Goal: Information Seeking & Learning: Check status

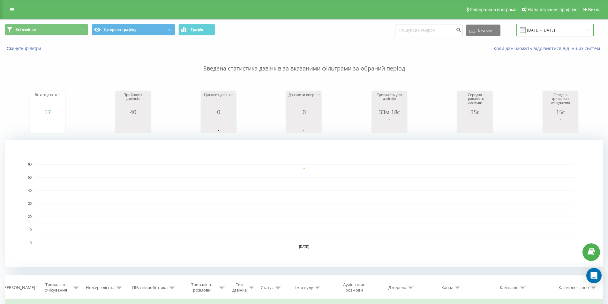
click at [554, 32] on input "[DATE] - [DATE]" at bounding box center [555, 30] width 77 height 12
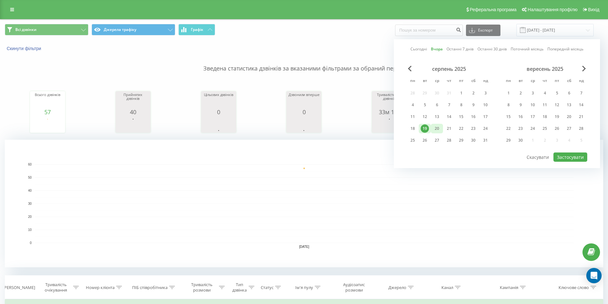
click at [435, 130] on div "20" at bounding box center [437, 129] width 8 height 8
click at [576, 155] on button "Застосувати" at bounding box center [571, 157] width 34 height 9
type input "[DATE] - [DATE]"
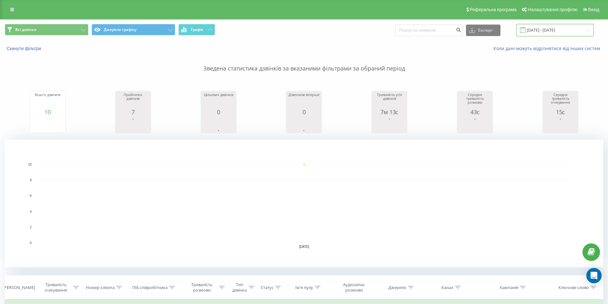
click at [566, 31] on input "[DATE] - [DATE]" at bounding box center [555, 30] width 77 height 12
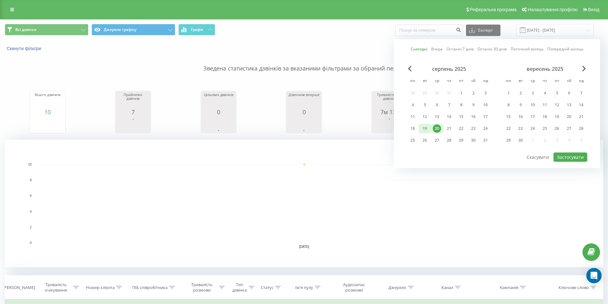
click at [425, 127] on div "19" at bounding box center [425, 129] width 8 height 8
click at [568, 159] on button "Застосувати" at bounding box center [571, 157] width 34 height 9
type input "[DATE] - [DATE]"
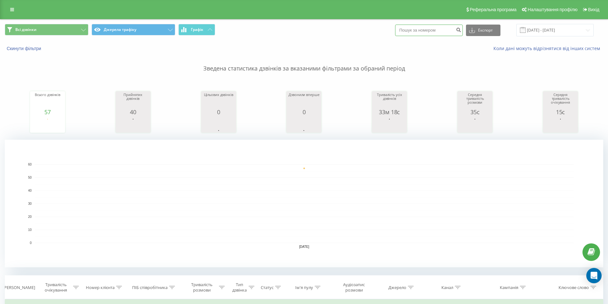
click at [432, 32] on input at bounding box center [429, 30] width 68 height 11
type input "[PHONE_NUMBER]"
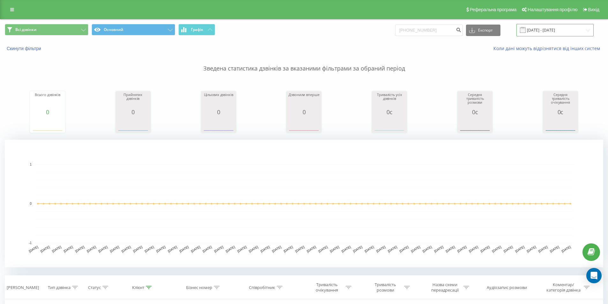
click at [562, 31] on input "20.05.2025 - 20.08.2025" at bounding box center [555, 30] width 77 height 12
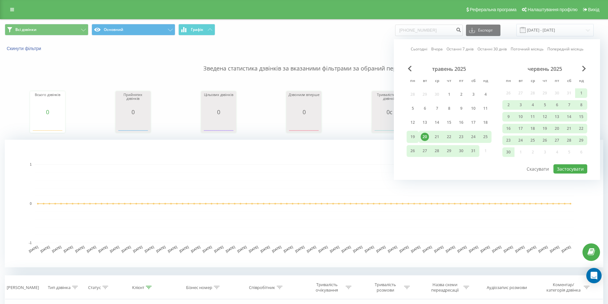
click at [414, 137] on div "19" at bounding box center [413, 137] width 8 height 8
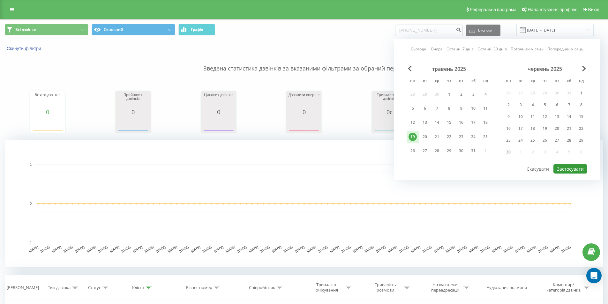
click at [574, 169] on button "Застосувати" at bounding box center [571, 168] width 34 height 9
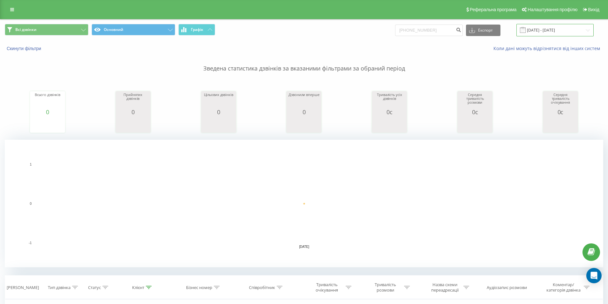
click at [563, 32] on input "19.05.2025 - 19.05.2025" at bounding box center [555, 30] width 77 height 12
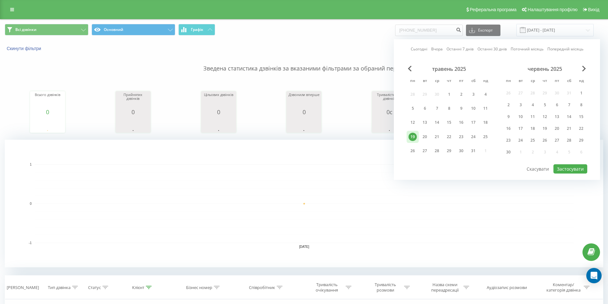
click at [586, 72] on div "червень 2025" at bounding box center [545, 69] width 85 height 6
click at [584, 69] on span "Next Month" at bounding box center [584, 69] width 4 height 6
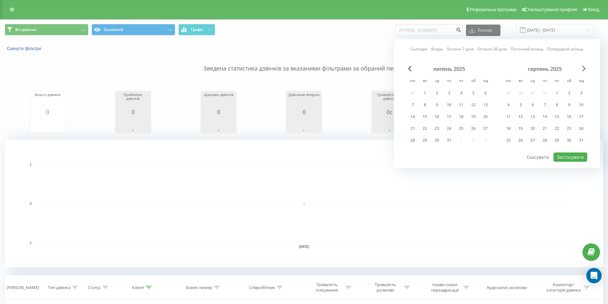
click at [584, 69] on span "Next Month" at bounding box center [584, 69] width 4 height 6
click at [428, 129] on div "19" at bounding box center [425, 129] width 8 height 8
click at [569, 152] on div at bounding box center [497, 152] width 181 height 1
click at [570, 158] on button "Застосувати" at bounding box center [571, 157] width 34 height 9
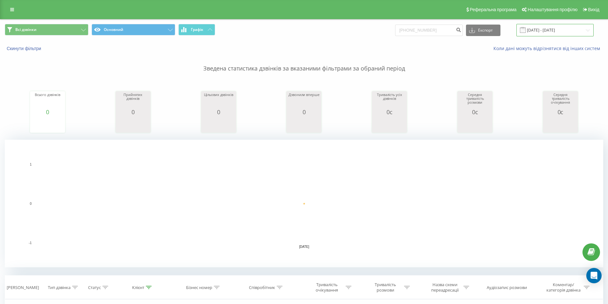
click at [547, 31] on input "[DATE] - [DATE]" at bounding box center [555, 30] width 77 height 12
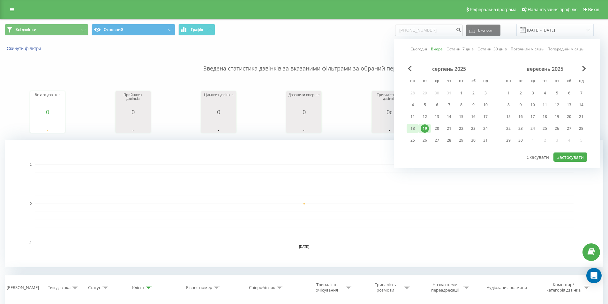
click at [416, 128] on div "18" at bounding box center [413, 129] width 8 height 8
click at [440, 130] on div "20" at bounding box center [437, 129] width 8 height 8
click at [574, 161] on button "Застосувати" at bounding box center [571, 157] width 34 height 9
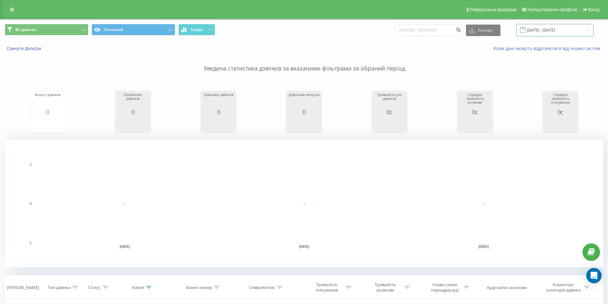
click at [574, 32] on input "18.08.2025 - 20.08.2025" at bounding box center [555, 30] width 77 height 12
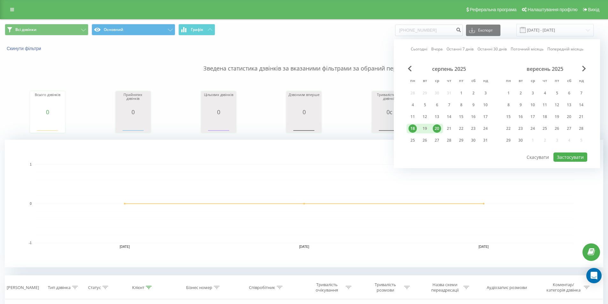
click at [437, 130] on div "20" at bounding box center [437, 129] width 8 height 8
click at [578, 156] on button "Застосувати" at bounding box center [571, 157] width 34 height 9
type input "[DATE] - [DATE]"
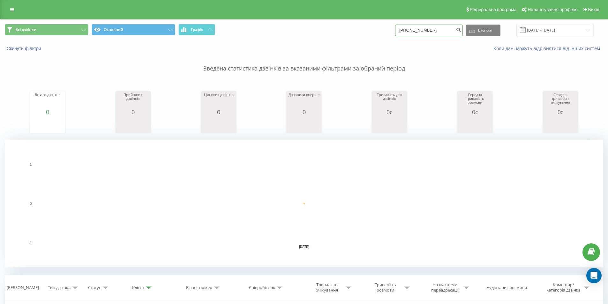
click at [452, 27] on input "[PHONE_NUMBER]" at bounding box center [429, 30] width 68 height 11
type input "+"
click at [557, 73] on div "Зведена статистика дзвінків за вказаними фільтрами за обраний період Всього дзв…" at bounding box center [304, 160] width 599 height 216
click at [473, 65] on p "Зведена статистика дзвінків за вказаними фільтрами за обраний період" at bounding box center [304, 62] width 599 height 21
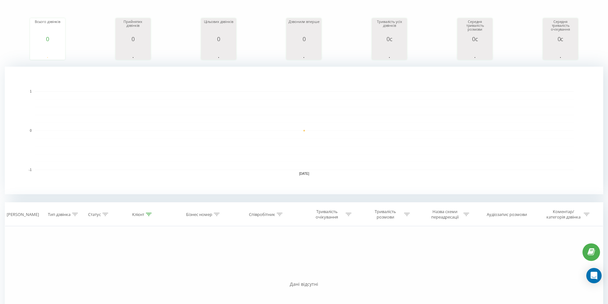
scroll to position [128, 0]
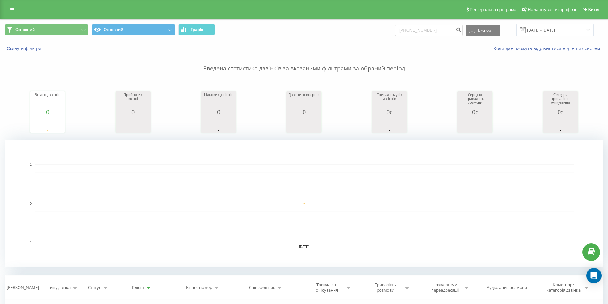
click at [205, 86] on div "Всього дзвінків 0 date totalCalls 20.08.25 0 20.08.25 Прийнятих дзвінків 0 date…" at bounding box center [304, 106] width 599 height 55
click at [559, 26] on input "20.08.2025 - 20.08.2025" at bounding box center [555, 30] width 77 height 12
click at [556, 31] on input "20.08.2025 - 20.08.2025" at bounding box center [555, 30] width 77 height 12
drag, startPoint x: 440, startPoint y: 32, endPoint x: 323, endPoint y: 18, distance: 117.4
click at [323, 18] on div "Реферальна програма Налаштування профілю Вихід Основний Основний Графік +380675…" at bounding box center [304, 224] width 608 height 449
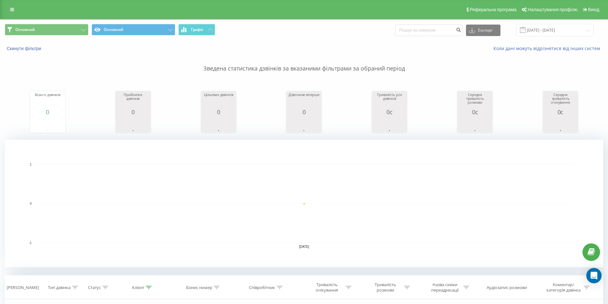
click at [588, 54] on p "Зведена статистика дзвінків за вказаними фільтрами за обраний період" at bounding box center [304, 62] width 599 height 21
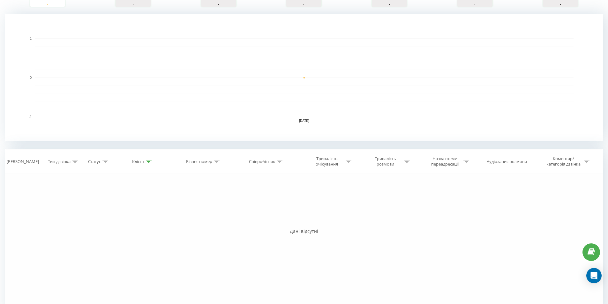
scroll to position [144, 0]
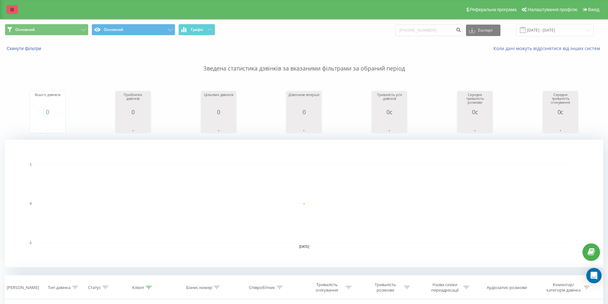
click at [11, 9] on icon at bounding box center [12, 9] width 4 height 4
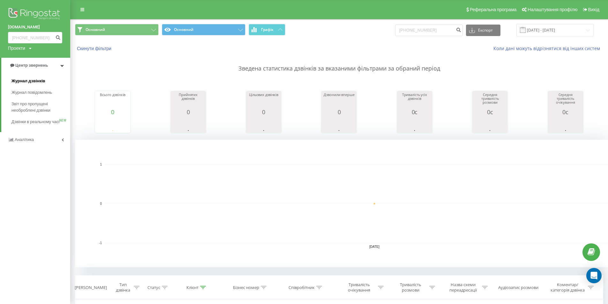
click at [29, 82] on span "Журнал дзвінків" at bounding box center [28, 81] width 34 height 6
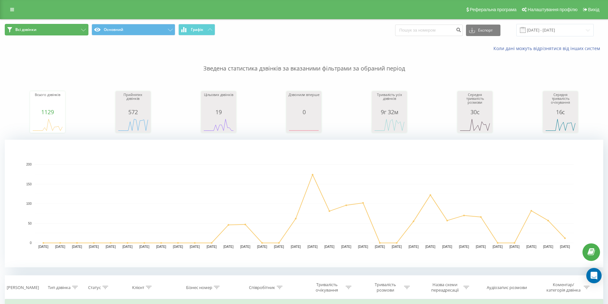
click at [33, 25] on button "Всі дзвінки" at bounding box center [47, 29] width 84 height 11
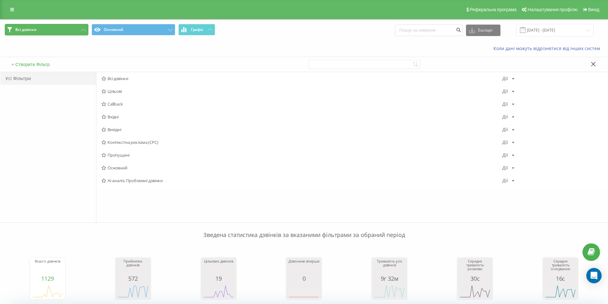
click at [83, 30] on icon at bounding box center [83, 30] width 5 height 3
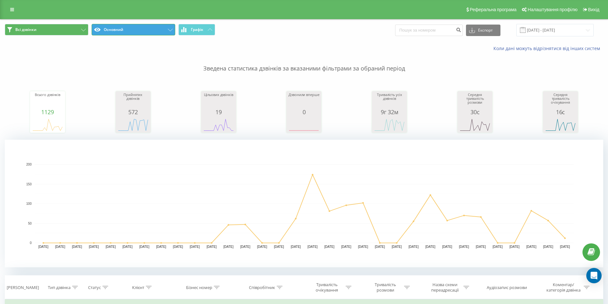
click at [133, 33] on button "Основний" at bounding box center [134, 29] width 84 height 11
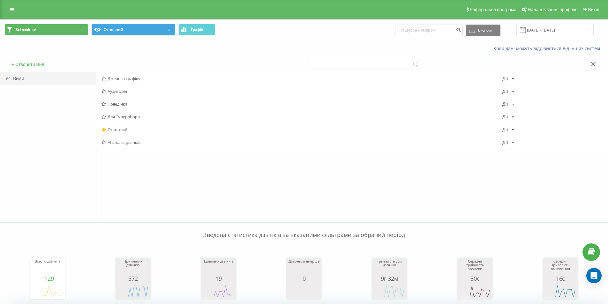
click at [133, 33] on button "Основний" at bounding box center [134, 29] width 84 height 11
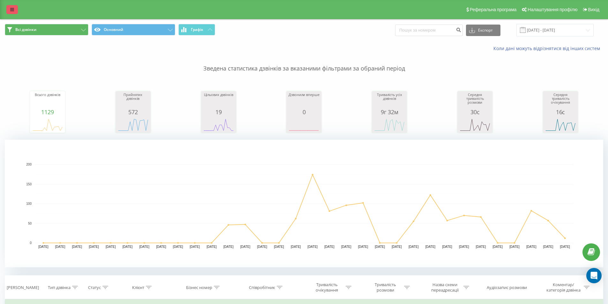
click at [10, 10] on icon at bounding box center [12, 9] width 4 height 4
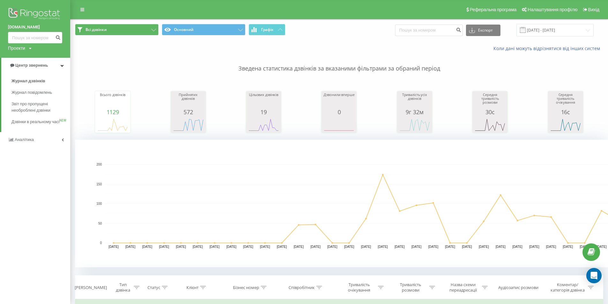
click at [19, 49] on div "Проекти" at bounding box center [16, 48] width 17 height 6
click at [48, 193] on div "udline.com.ua Проекти udline.com.ua Центр звернень Журнал дзвінків Журнал повід…" at bounding box center [35, 152] width 70 height 304
click at [550, 11] on span "Налаштування профілю" at bounding box center [553, 9] width 50 height 5
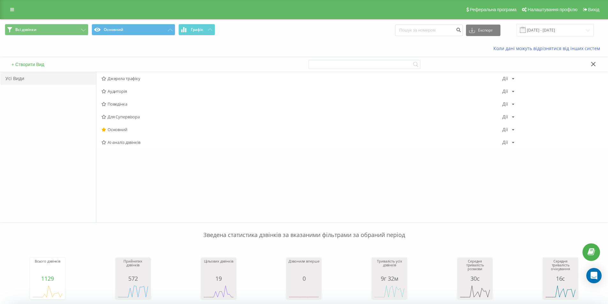
click at [551, 24] on div "Всі дзвінки Основний Графік Експорт .csv .xls .xlsx [DATE] - [DATE]" at bounding box center [304, 29] width 608 height 21
click at [547, 31] on input "[DATE] - [DATE]" at bounding box center [555, 30] width 77 height 12
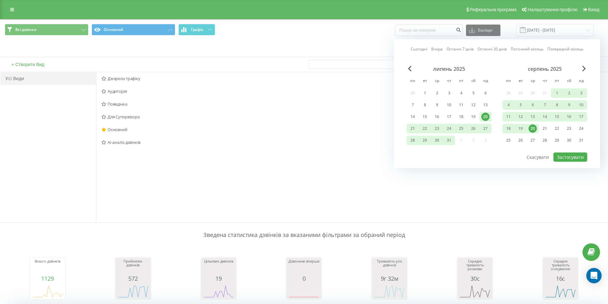
click at [533, 127] on div "20" at bounding box center [533, 129] width 8 height 8
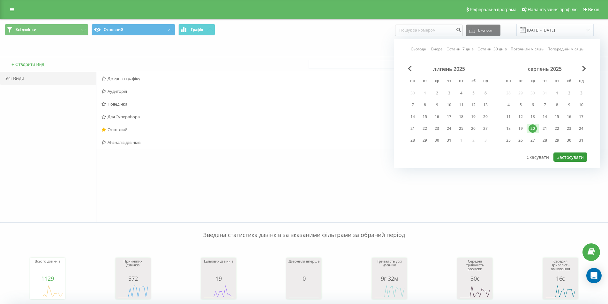
click at [569, 159] on button "Застосувати" at bounding box center [571, 157] width 34 height 9
type input "20.08.2025 - 20.08.2025"
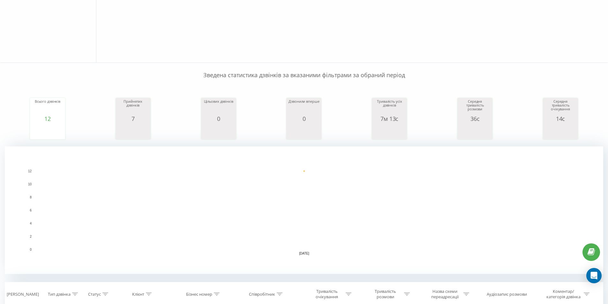
scroll to position [160, 0]
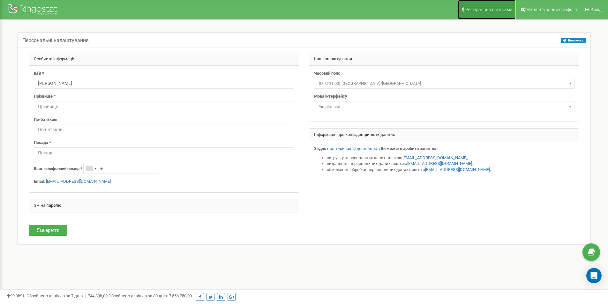
click at [487, 9] on span "Реферальна програма" at bounding box center [489, 9] width 47 height 5
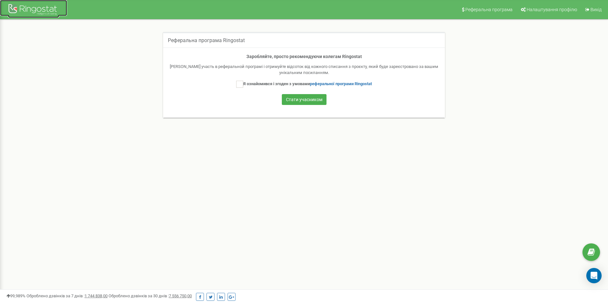
click at [36, 9] on div at bounding box center [33, 10] width 51 height 15
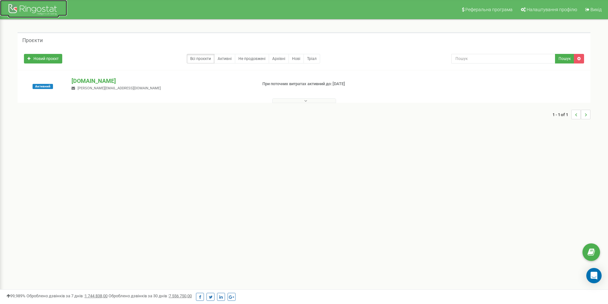
click at [37, 11] on div at bounding box center [33, 10] width 51 height 15
click at [49, 4] on div at bounding box center [33, 10] width 51 height 15
click at [22, 7] on div at bounding box center [33, 10] width 51 height 15
click at [227, 61] on link "Активні" at bounding box center [224, 59] width 21 height 10
click at [554, 5] on link "Налаштування профілю" at bounding box center [549, 9] width 64 height 19
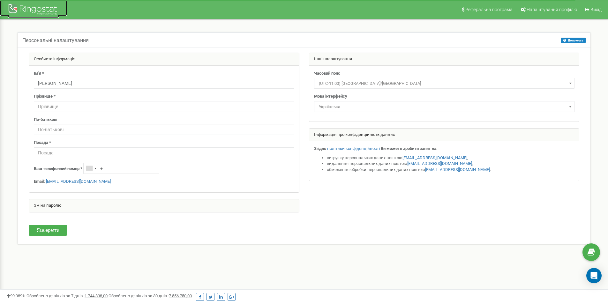
click at [27, 9] on div at bounding box center [33, 10] width 51 height 15
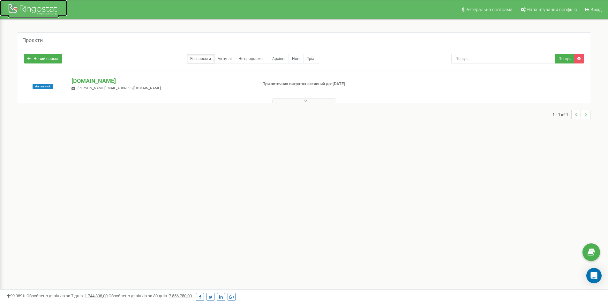
click at [14, 3] on div at bounding box center [33, 10] width 51 height 15
click at [4, 11] on link at bounding box center [33, 8] width 67 height 16
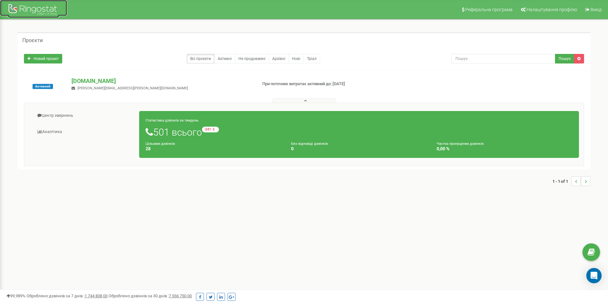
click at [30, 9] on div at bounding box center [33, 10] width 51 height 15
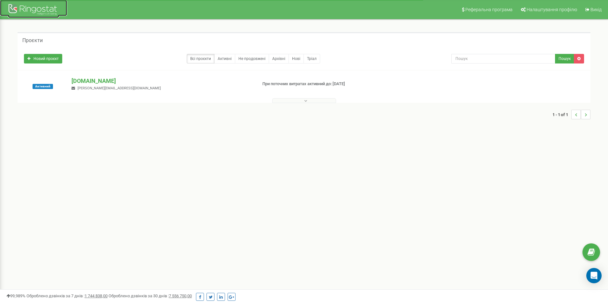
click at [16, 15] on div at bounding box center [33, 10] width 51 height 15
click at [99, 82] on p "udline.com.ua" at bounding box center [162, 81] width 180 height 8
click at [91, 81] on p "[DOMAIN_NAME]" at bounding box center [162, 81] width 180 height 8
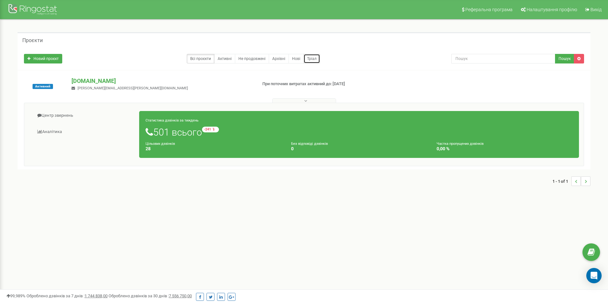
click at [312, 59] on link "Тріал" at bounding box center [312, 59] width 17 height 10
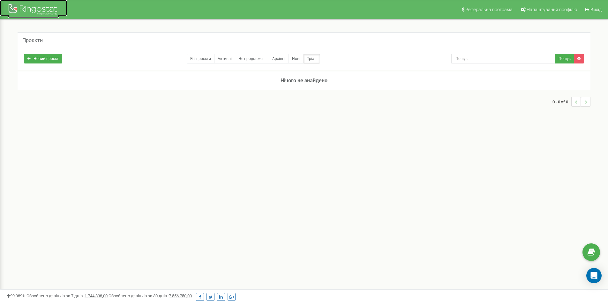
click at [31, 11] on div at bounding box center [33, 10] width 51 height 15
click at [34, 4] on div at bounding box center [33, 10] width 51 height 15
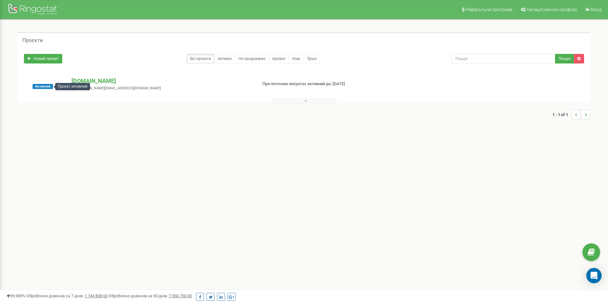
click at [42, 85] on span "Активний" at bounding box center [43, 86] width 20 height 5
click at [549, 10] on span "Налаштування профілю" at bounding box center [552, 9] width 50 height 5
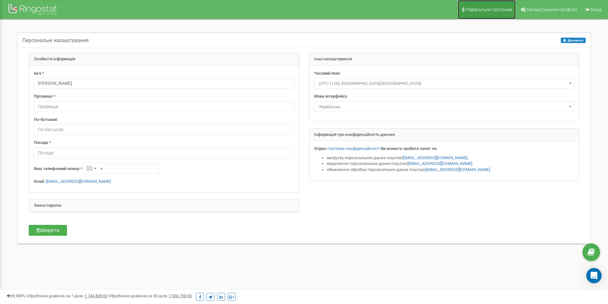
click at [505, 12] on span "Реферальна програма" at bounding box center [489, 9] width 47 height 5
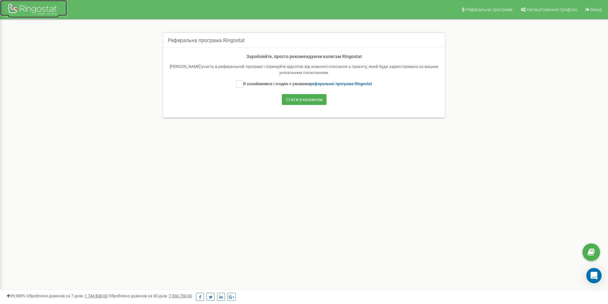
click at [28, 6] on div at bounding box center [33, 10] width 51 height 15
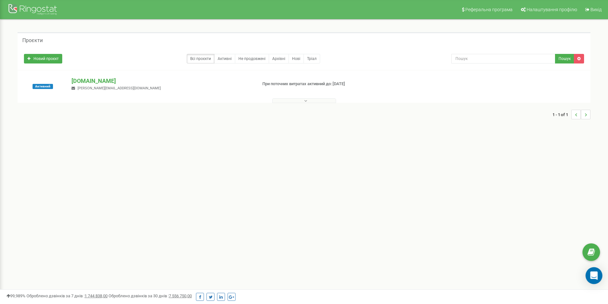
click at [596, 281] on div "Open Intercom Messenger" at bounding box center [594, 276] width 17 height 17
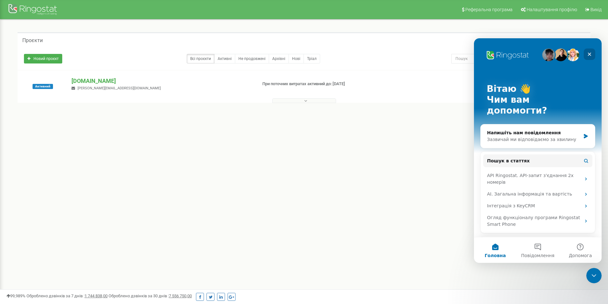
click at [587, 54] on icon "Закрити" at bounding box center [589, 54] width 5 height 5
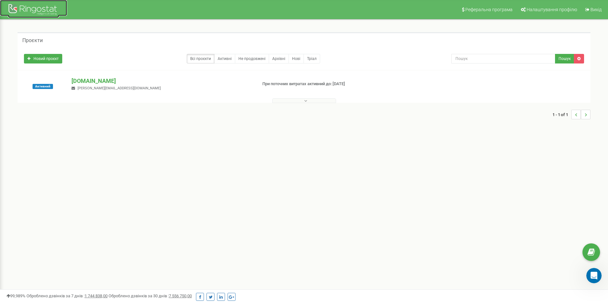
click at [38, 11] on div at bounding box center [33, 10] width 51 height 15
click at [234, 61] on link "Активні" at bounding box center [224, 59] width 21 height 10
click at [40, 7] on div at bounding box center [33, 10] width 51 height 15
click at [96, 78] on p "[DOMAIN_NAME]" at bounding box center [162, 81] width 180 height 8
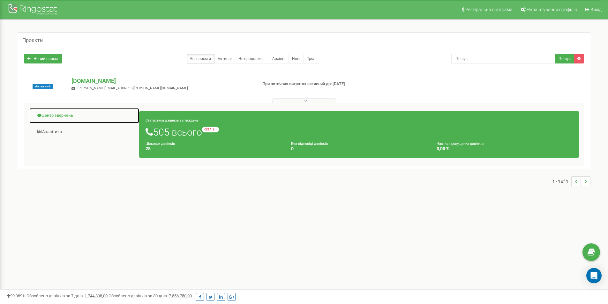
click at [49, 116] on link "Центр звернень" at bounding box center [84, 116] width 110 height 16
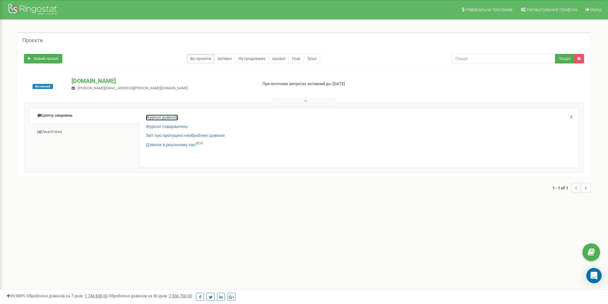
click at [159, 119] on link "Журнал дзвінків" at bounding box center [162, 118] width 32 height 6
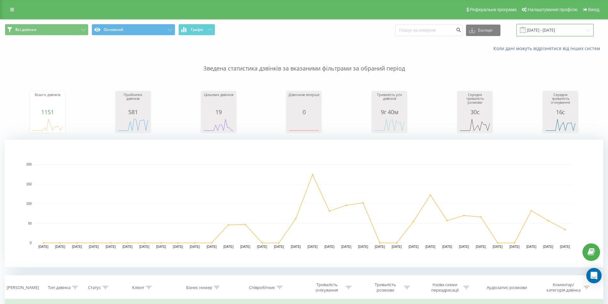
click at [562, 31] on input "[DATE] - [DATE]" at bounding box center [555, 30] width 77 height 12
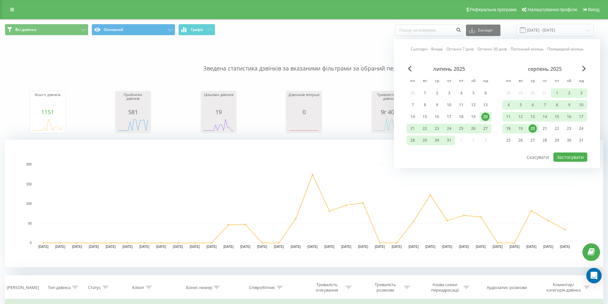
click at [531, 131] on div "20" at bounding box center [533, 129] width 8 height 8
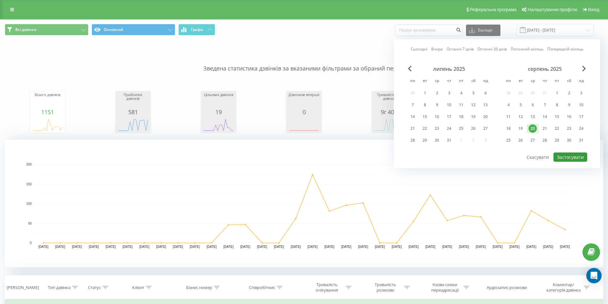
click at [567, 157] on button "Застосувати" at bounding box center [571, 157] width 34 height 9
type input "20.08.2025 - 20.08.2025"
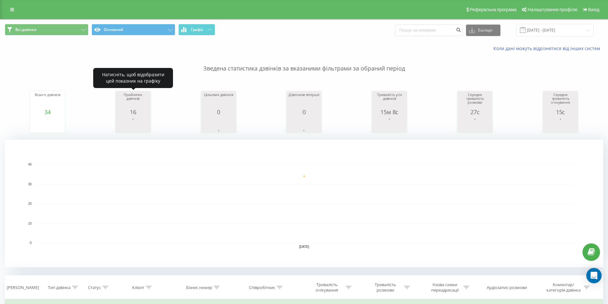
click at [134, 123] on rect "A chart." at bounding box center [133, 125] width 32 height 12
click at [161, 125] on div "Всього дзвінків 34 date totalCalls 20.08.25 34 20.08.25 Прийнятих дзвінків 16 d…" at bounding box center [304, 106] width 599 height 55
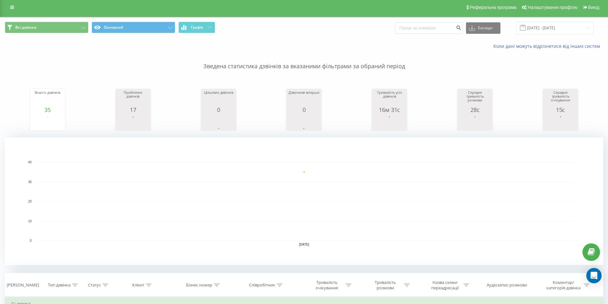
scroll to position [128, 0]
